Goal: Obtain resource: Obtain resource

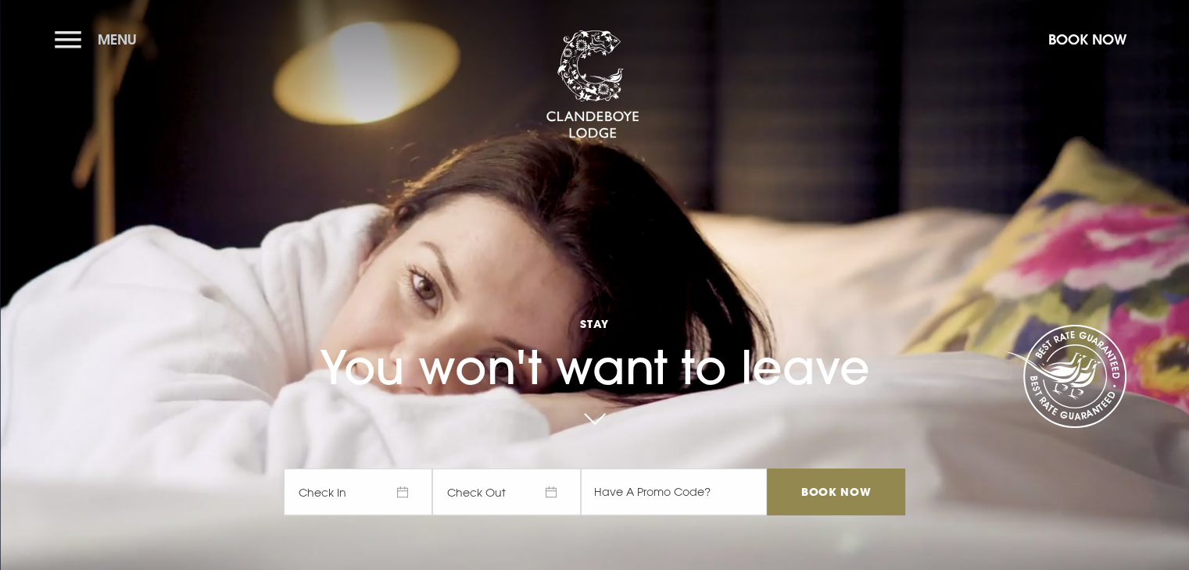
click at [81, 40] on button "Menu" at bounding box center [100, 40] width 90 height 34
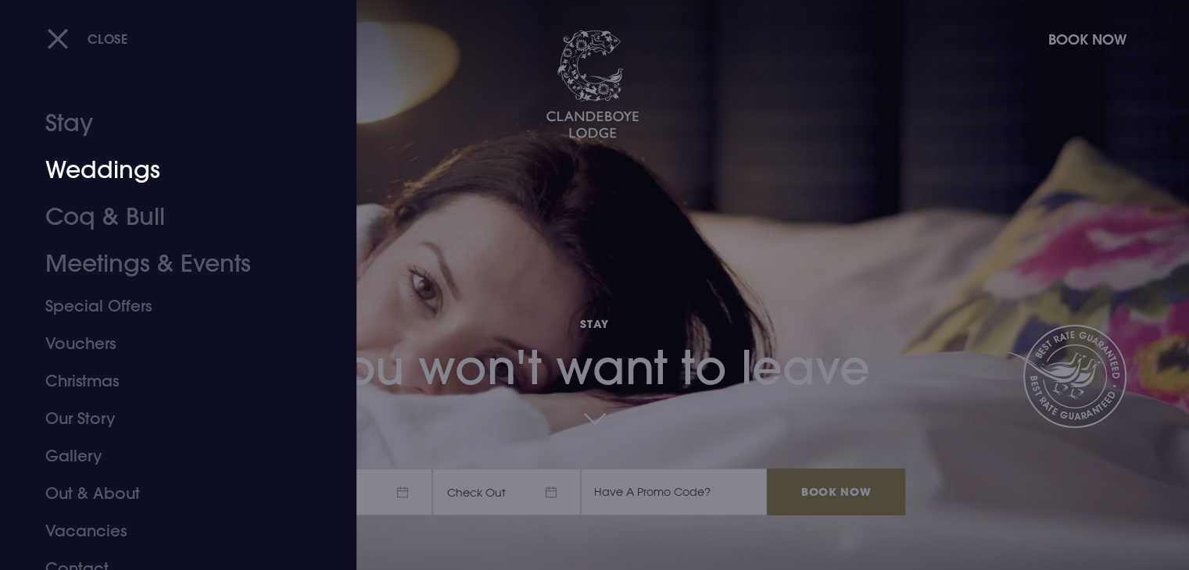
click at [103, 164] on link "Weddings" at bounding box center [168, 170] width 247 height 47
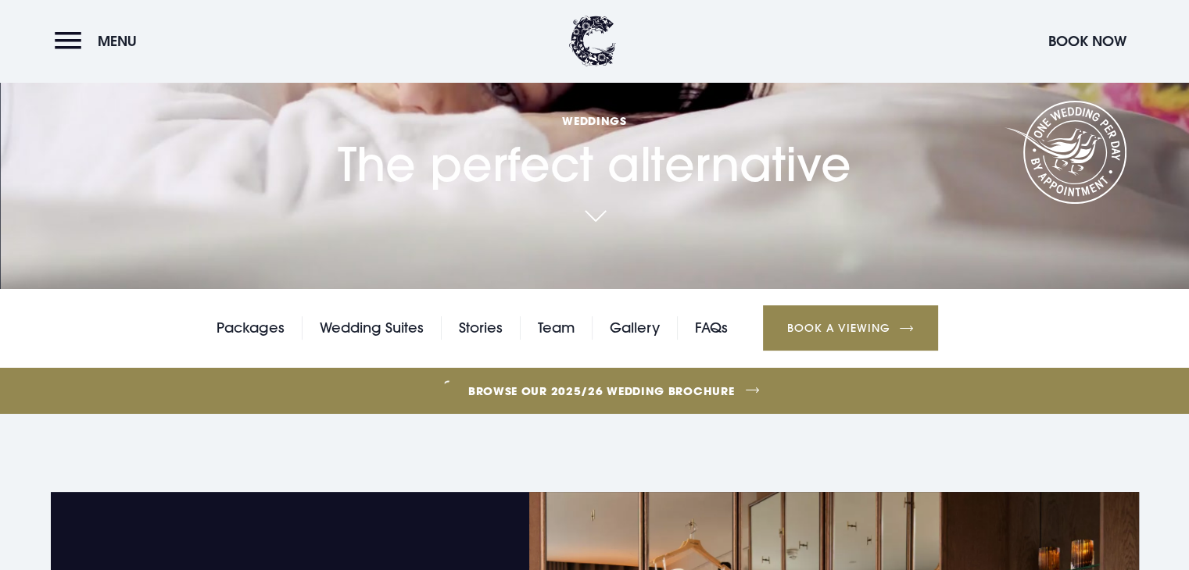
scroll to position [303, 0]
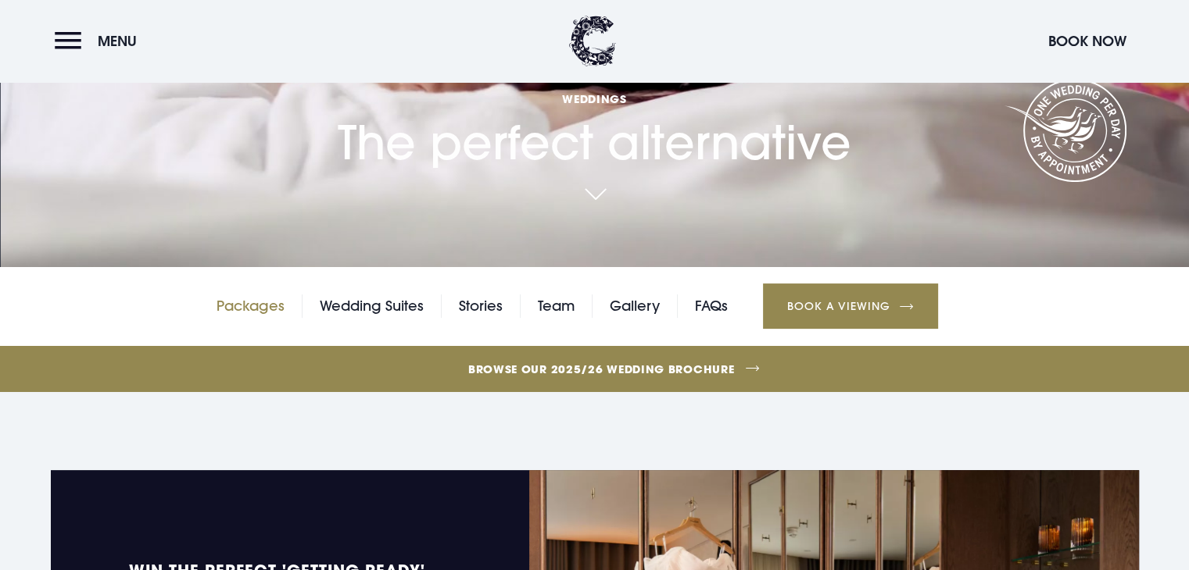
click at [272, 313] on link "Packages" at bounding box center [250, 306] width 68 height 23
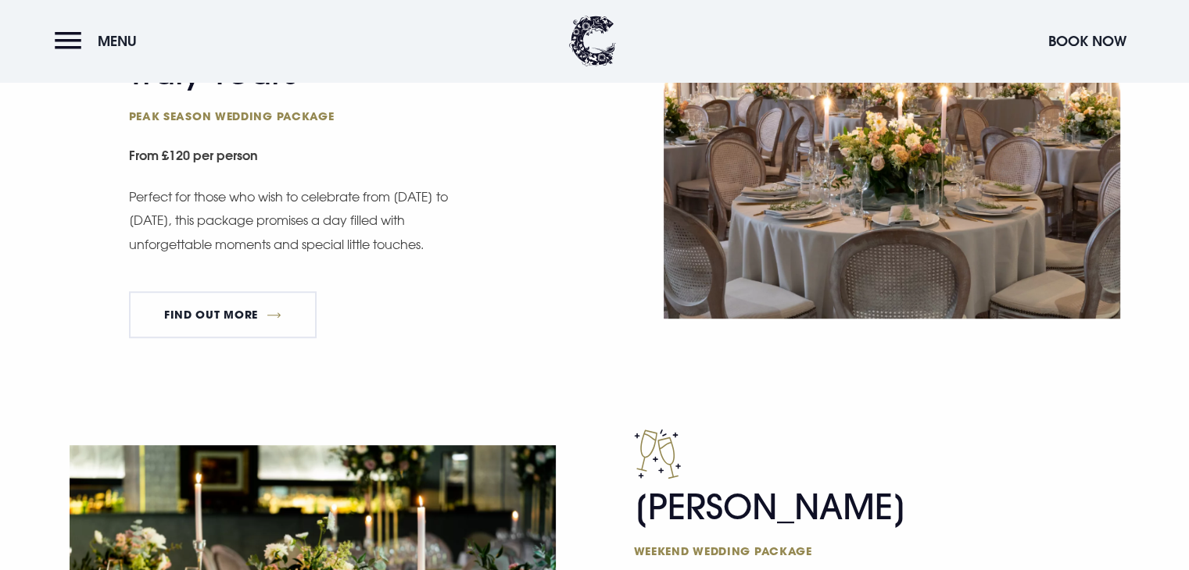
scroll to position [1046, 0]
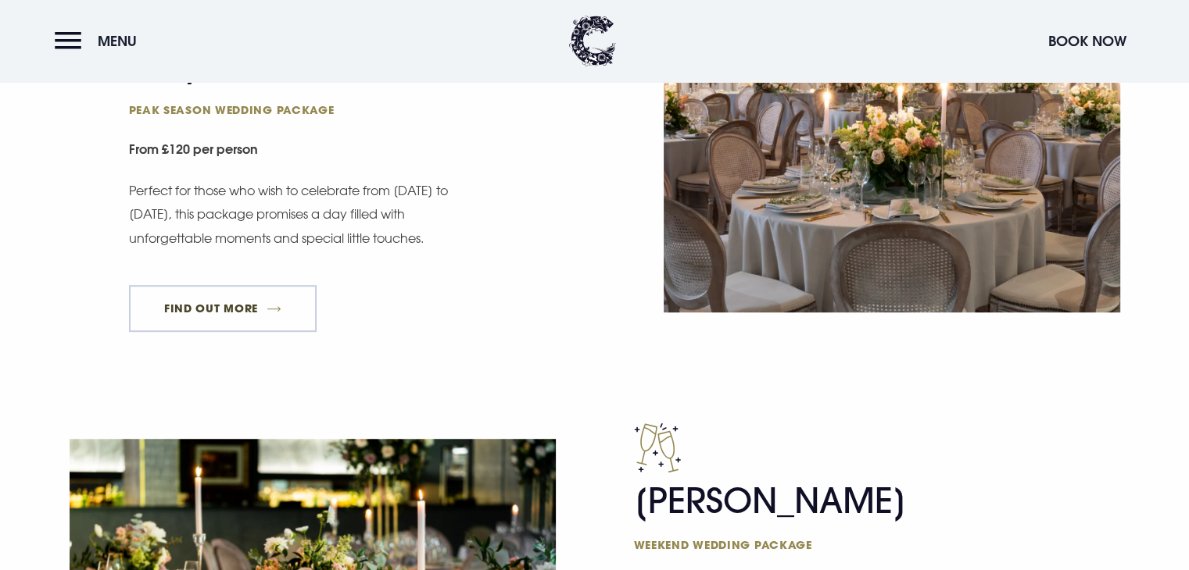
click at [241, 313] on link "FIND OUT MORE" at bounding box center [223, 308] width 188 height 47
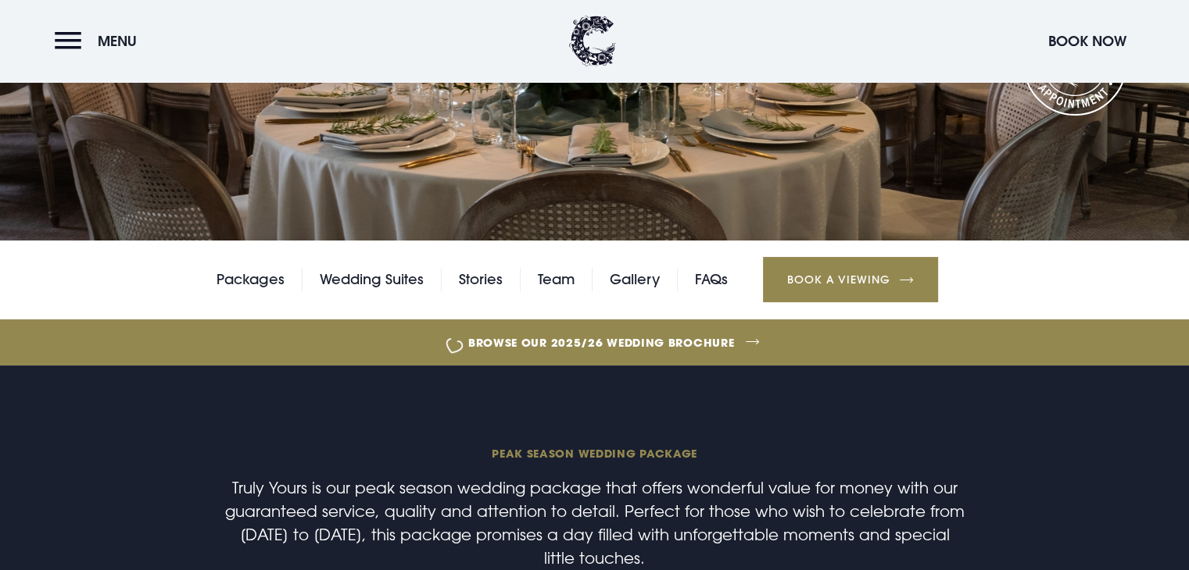
scroll to position [234, 0]
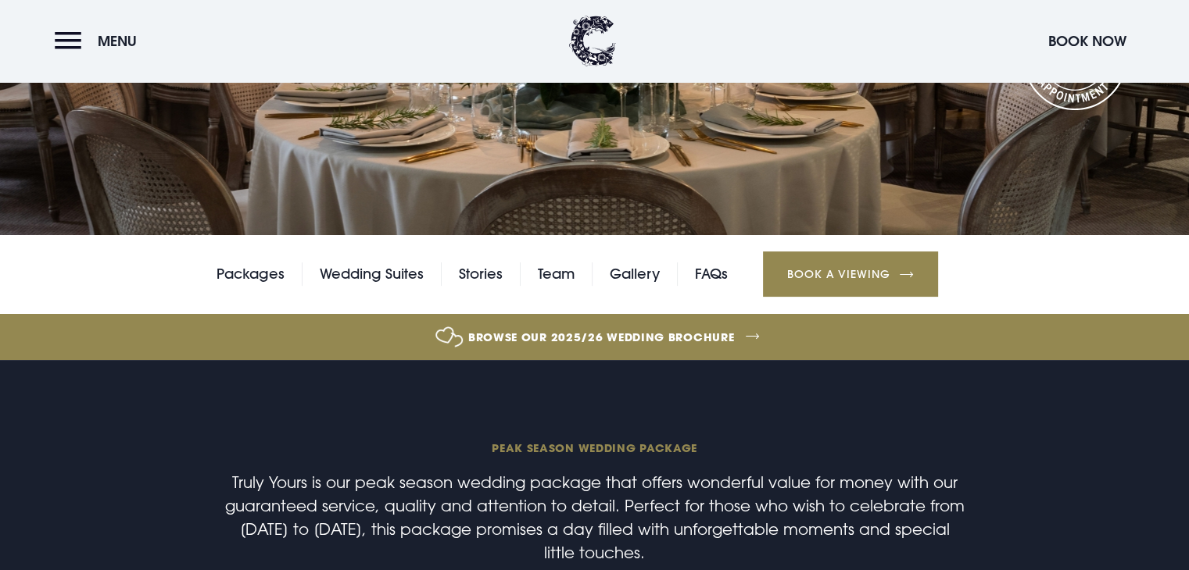
click at [663, 338] on link "Browse our 2025/26 wedding brochure" at bounding box center [601, 337] width 2644 height 59
